Goal: Information Seeking & Learning: Find specific page/section

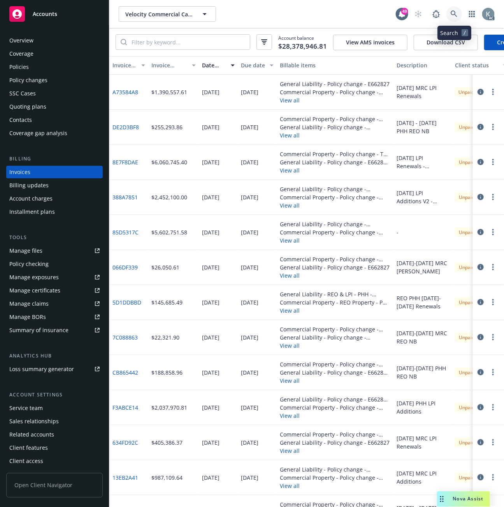
click at [451, 13] on icon at bounding box center [454, 14] width 7 height 7
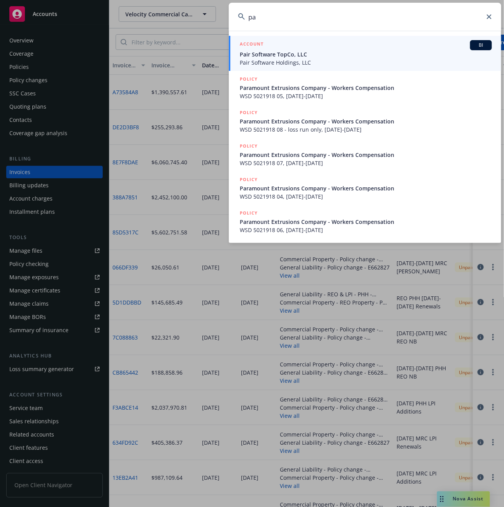
type input "p"
